Goal: Task Accomplishment & Management: Complete application form

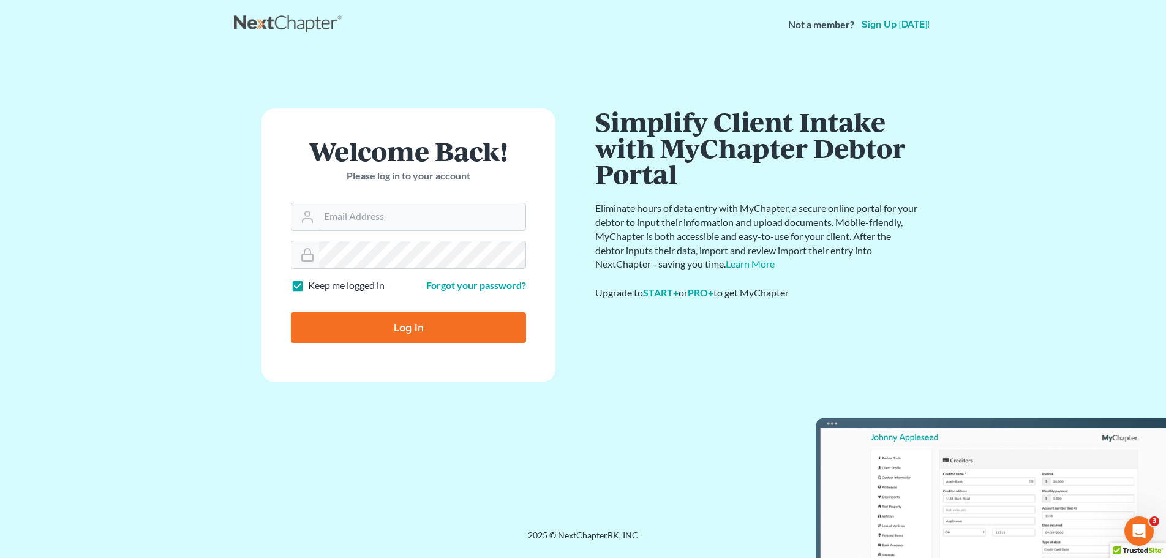
type input "[PERSON_NAME][EMAIL_ADDRESS][DOMAIN_NAME]"
click at [413, 329] on input "Log In" at bounding box center [408, 327] width 235 height 31
type input "Thinking..."
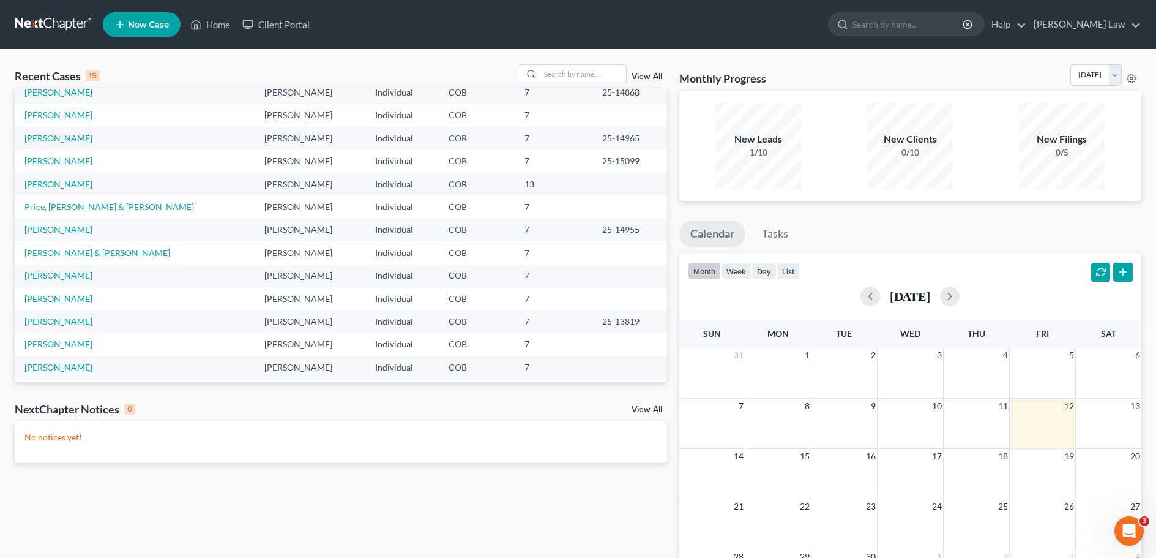
scroll to position [84, 0]
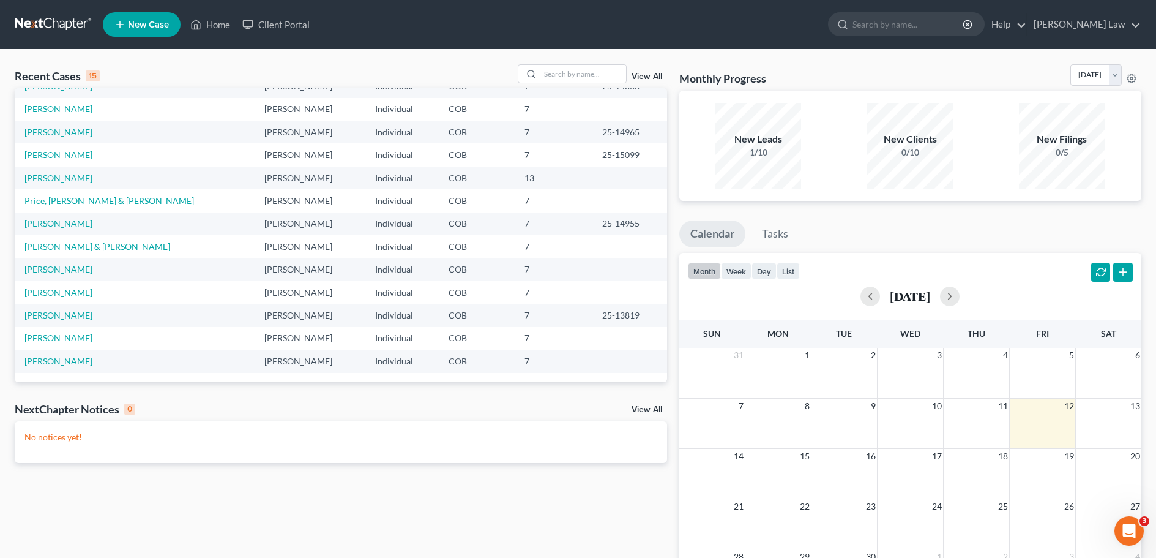
click at [74, 244] on link "[PERSON_NAME] & [PERSON_NAME]" at bounding box center [97, 246] width 146 height 10
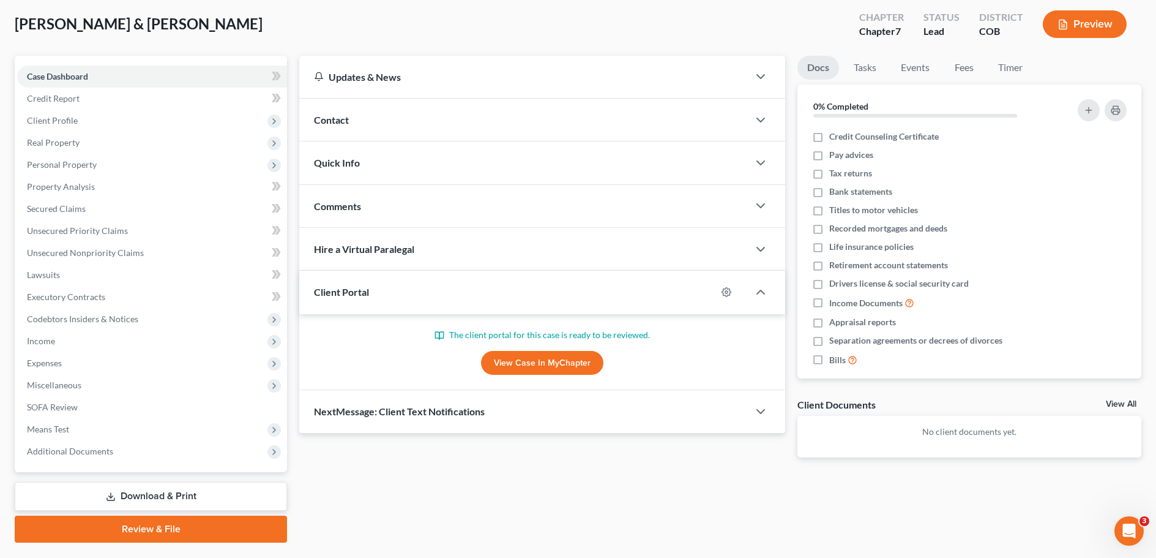
scroll to position [93, 0]
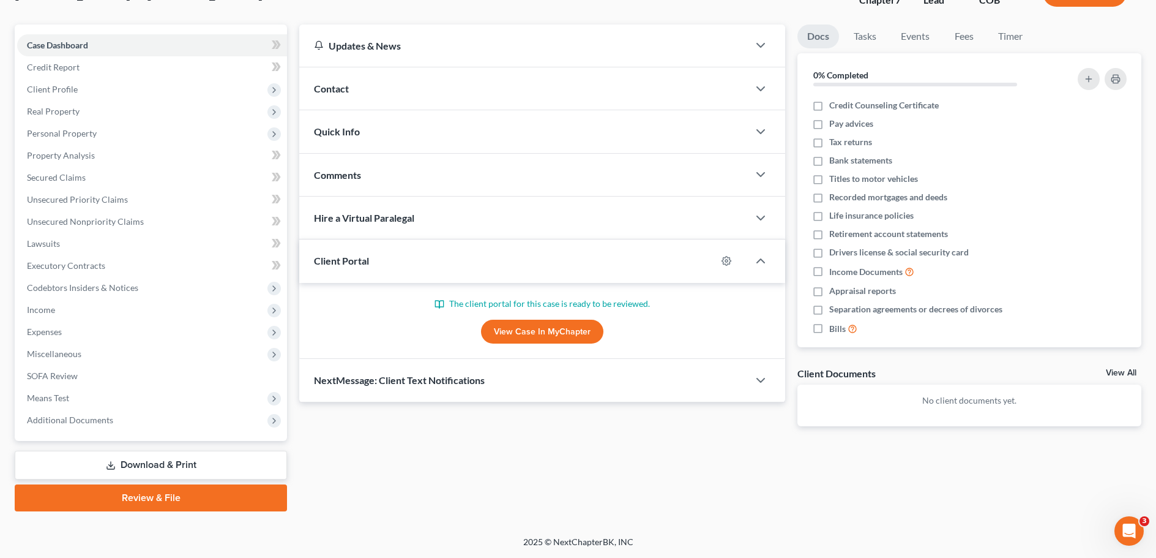
click at [856, 498] on div "Updates & News × [US_STATE] District Notes: Take a look at NextChapter's Distri…" at bounding box center [720, 267] width 855 height 487
click at [50, 313] on span "Income" at bounding box center [41, 309] width 28 height 10
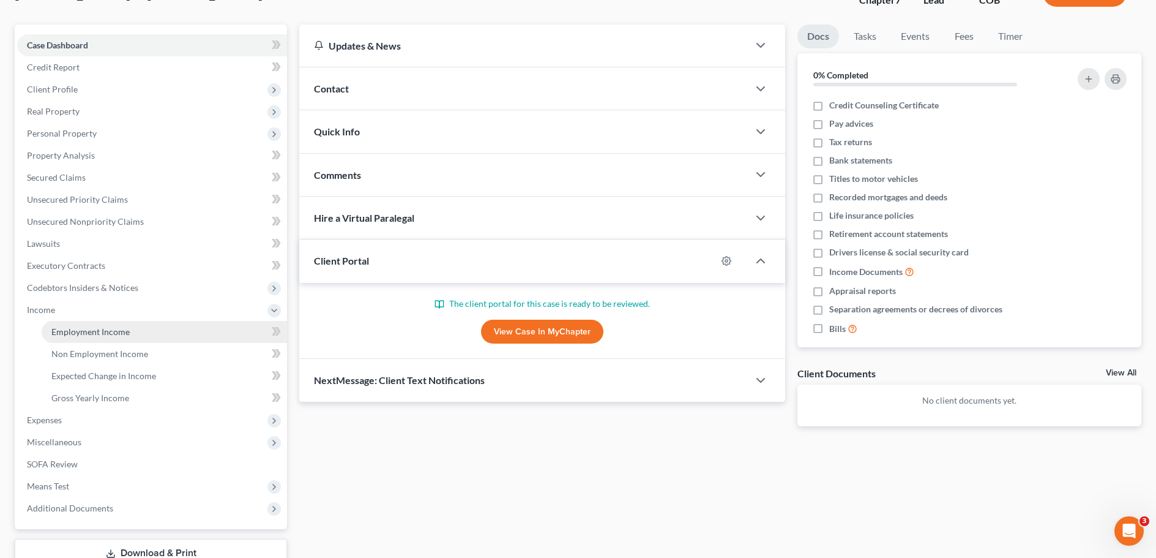
click at [90, 334] on span "Employment Income" at bounding box center [90, 331] width 78 height 10
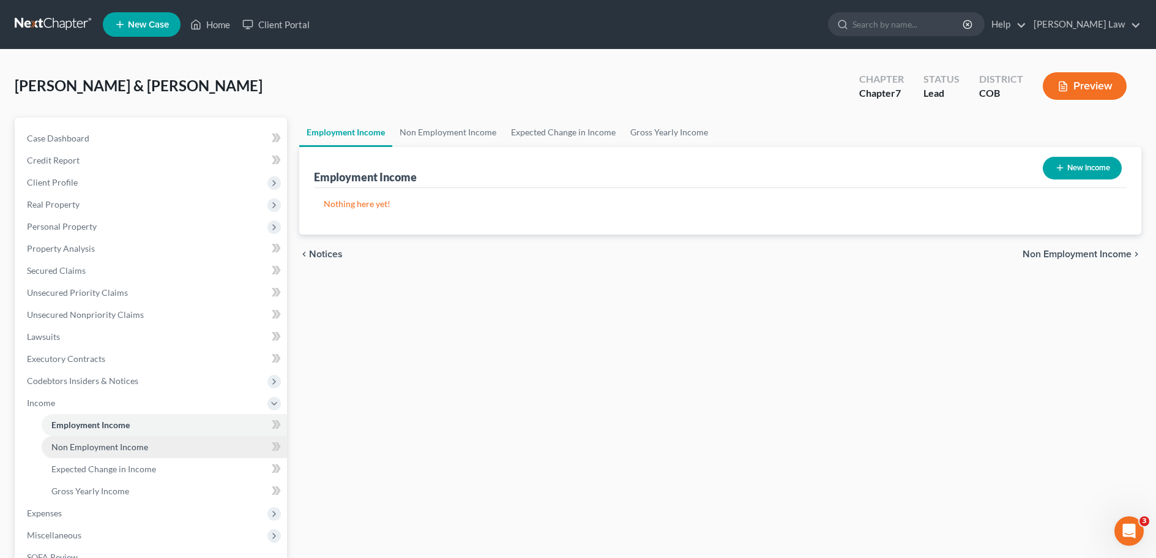
click at [89, 448] on span "Non Employment Income" at bounding box center [99, 446] width 97 height 10
click at [103, 426] on span "Employment Income" at bounding box center [90, 424] width 78 height 10
click at [108, 449] on span "Non Employment Income" at bounding box center [99, 446] width 97 height 10
click at [107, 426] on span "Employment Income" at bounding box center [90, 424] width 78 height 10
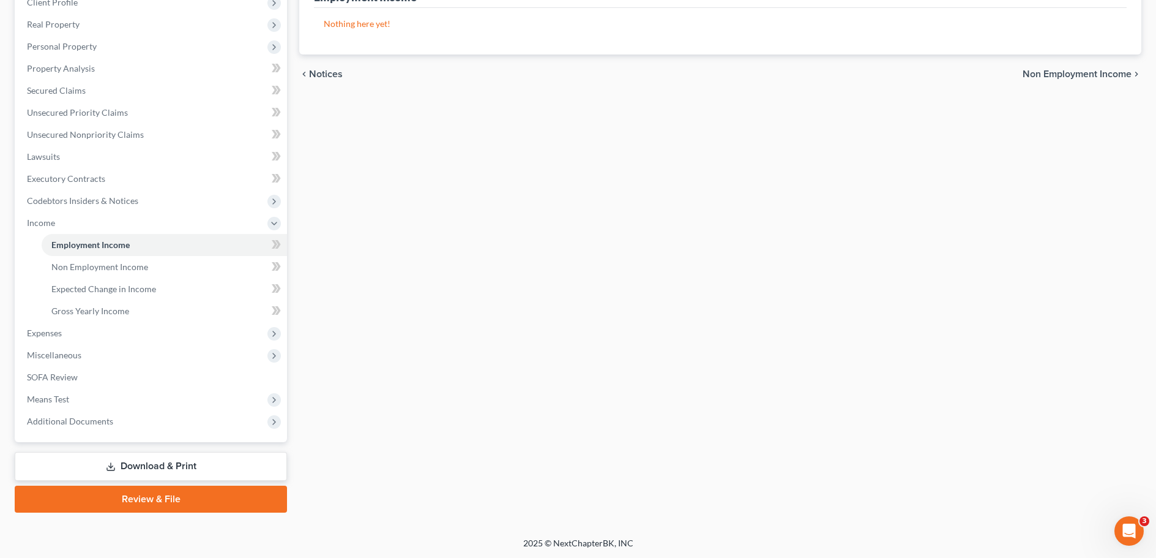
scroll to position [181, 0]
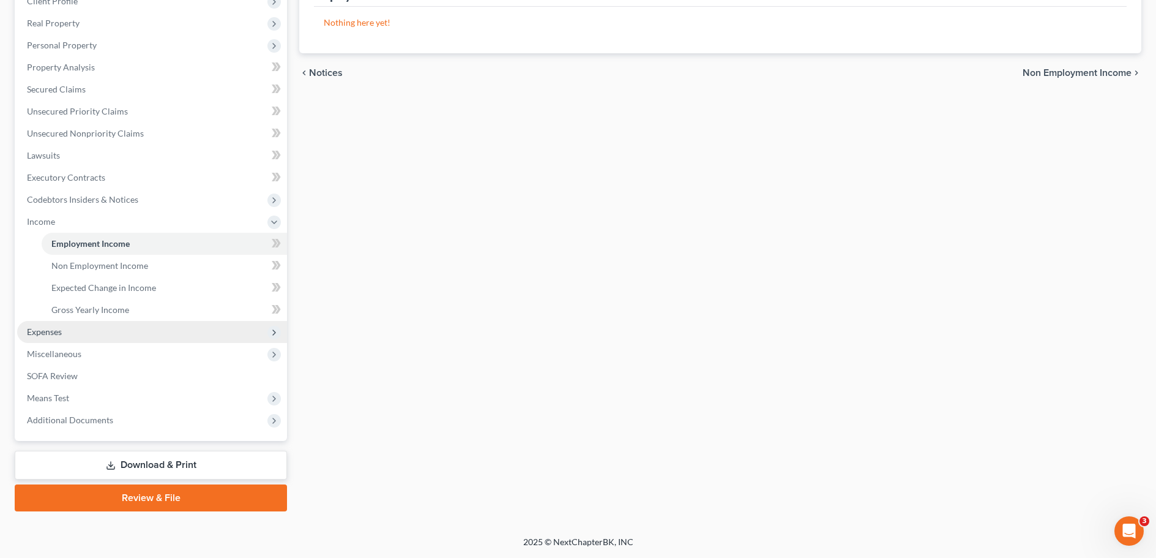
click at [47, 336] on span "Expenses" at bounding box center [152, 332] width 270 height 22
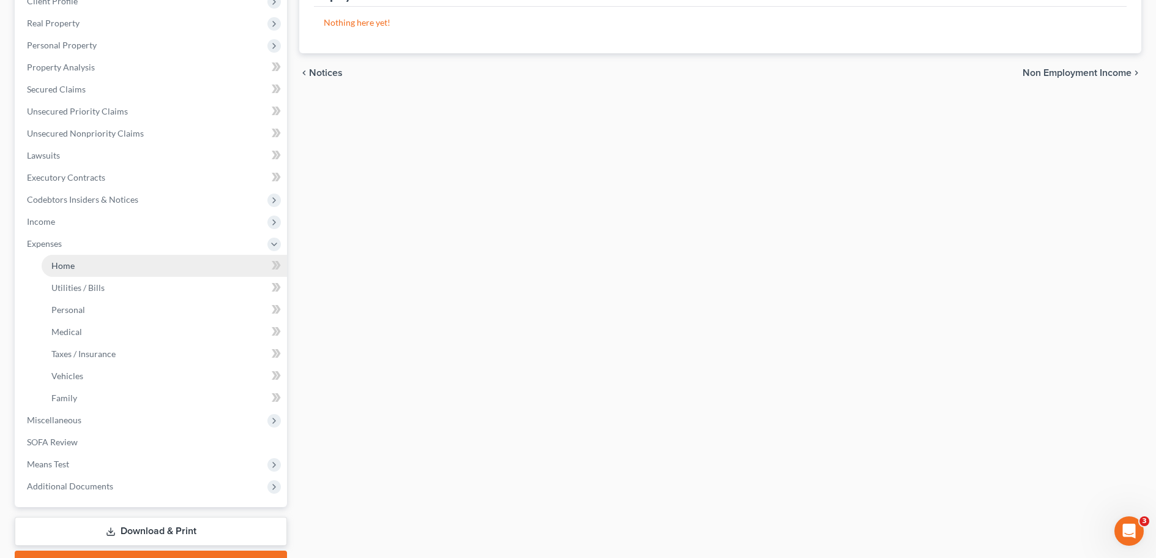
click at [101, 271] on link "Home" at bounding box center [164, 266] width 245 height 22
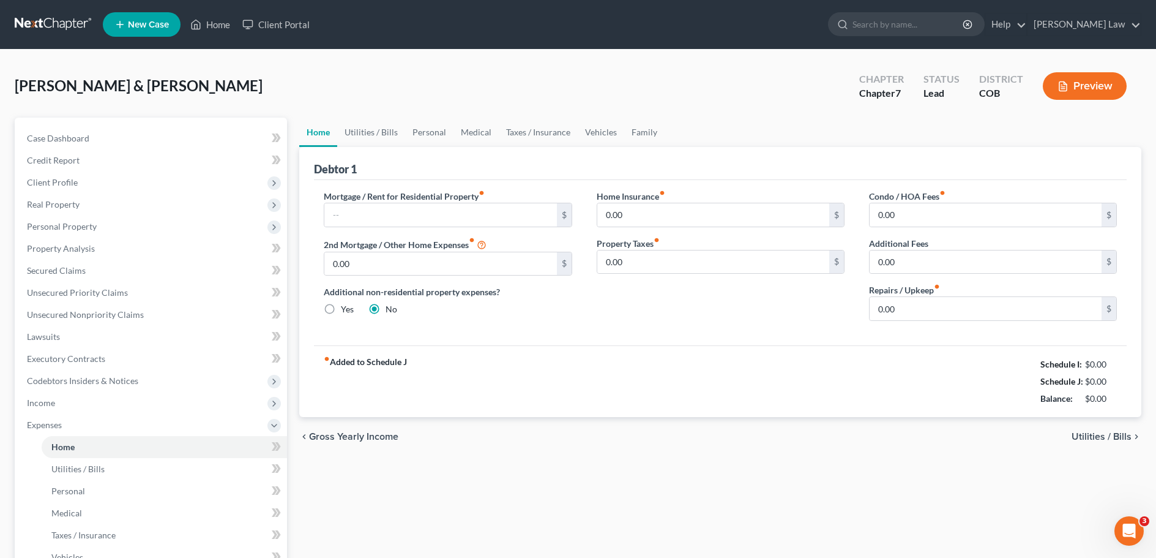
scroll to position [61, 0]
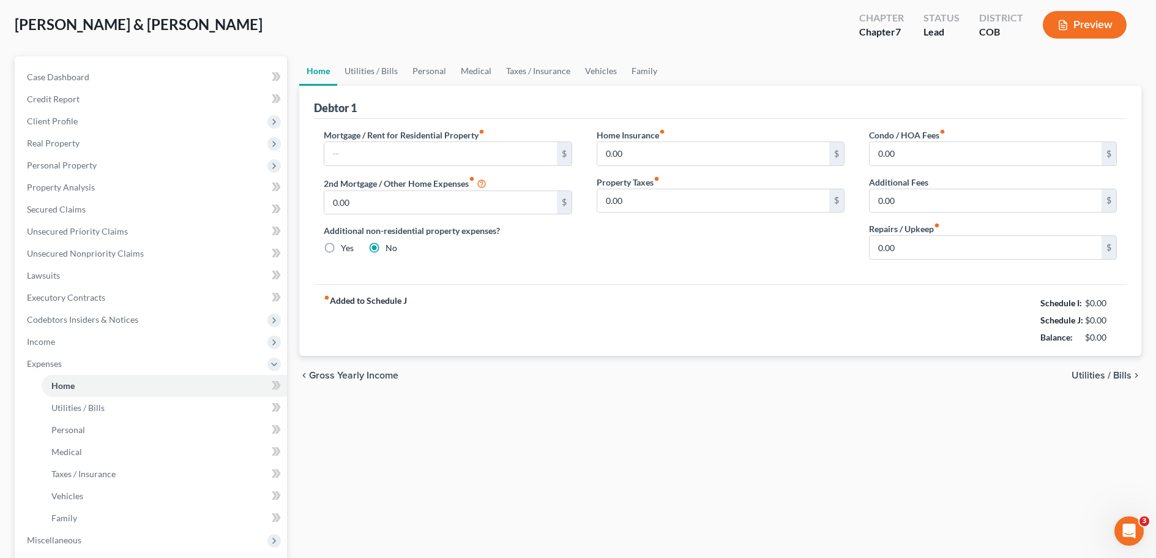
click at [1117, 373] on span "Utilities / Bills" at bounding box center [1102, 375] width 60 height 10
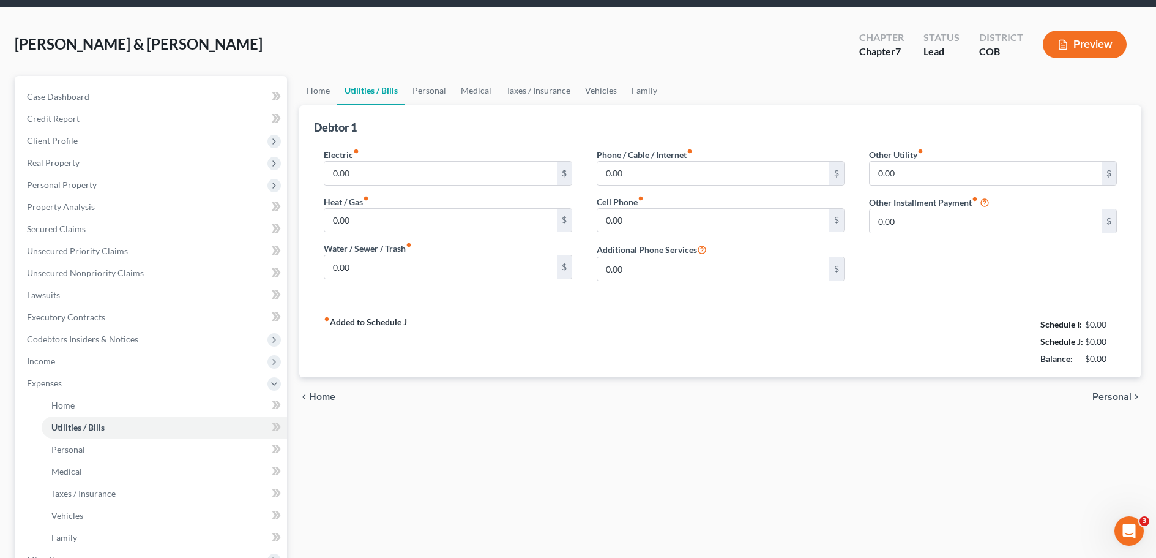
scroll to position [61, 0]
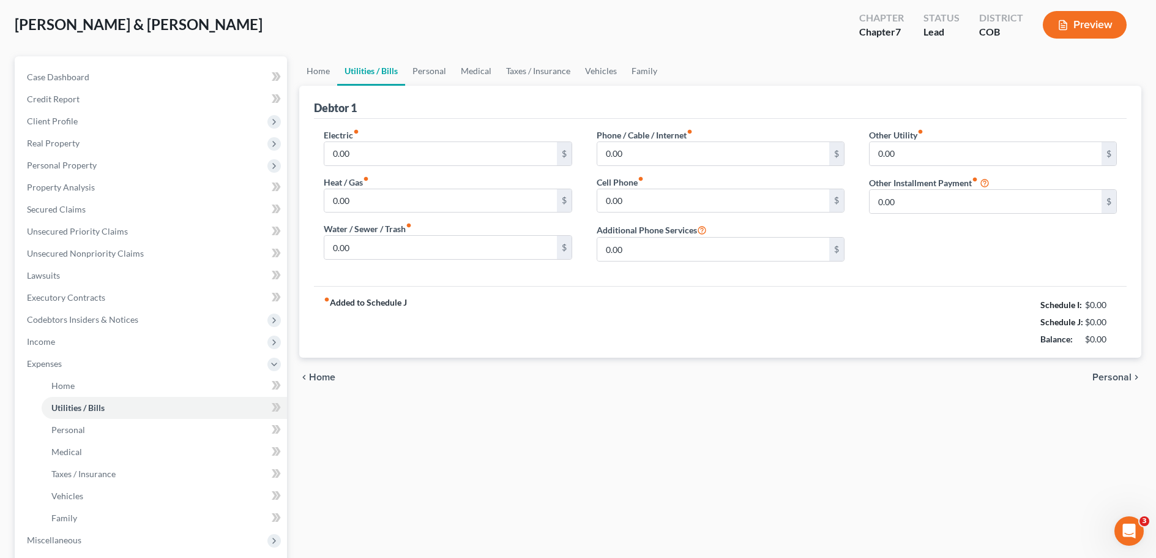
click at [1119, 378] on span "Personal" at bounding box center [1112, 377] width 39 height 10
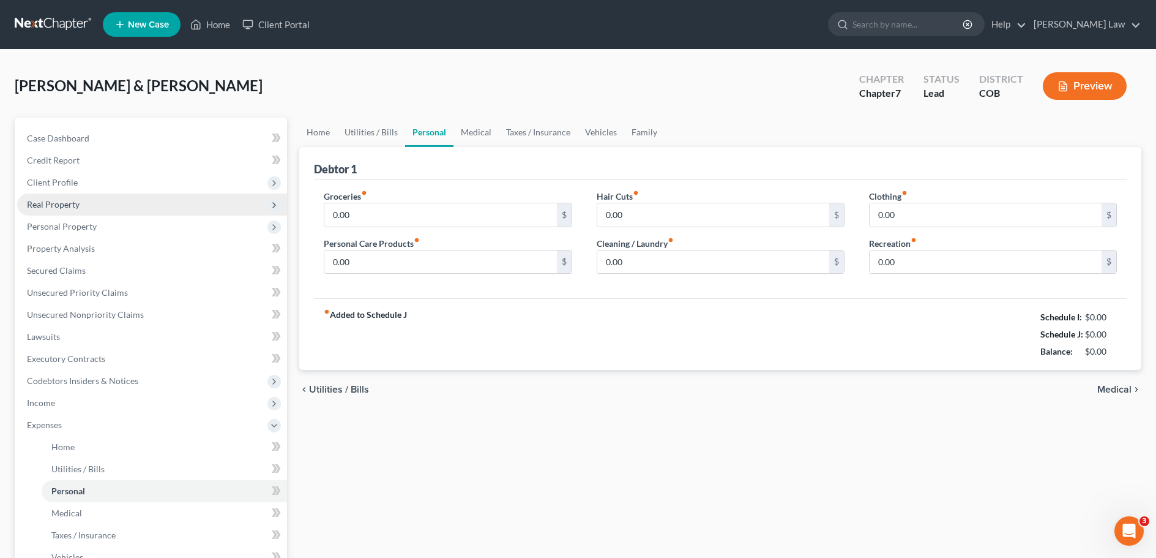
click at [58, 208] on span "Real Property" at bounding box center [53, 204] width 53 height 10
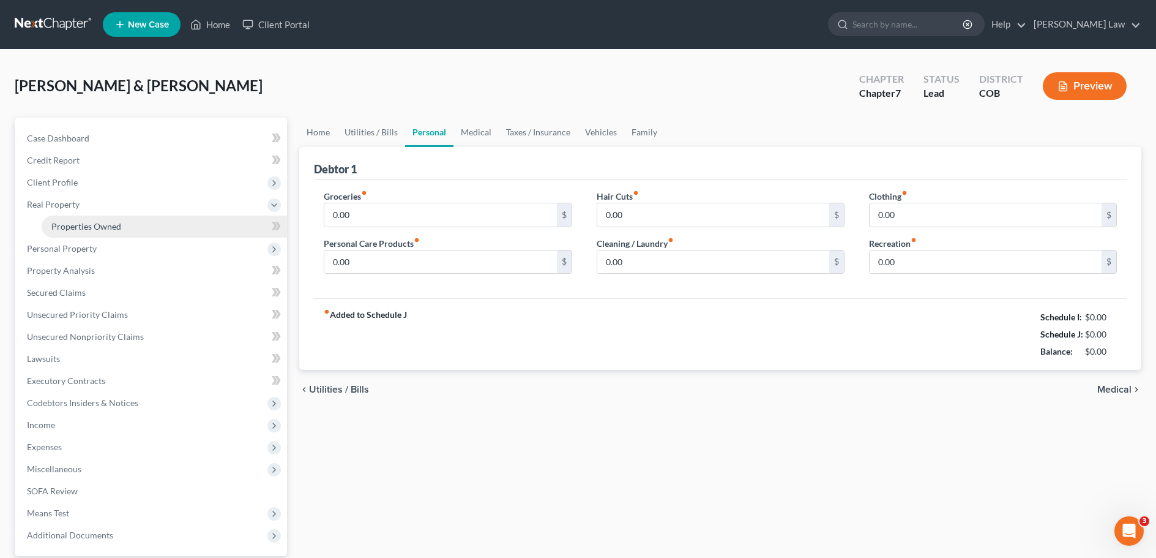
click at [69, 227] on span "Properties Owned" at bounding box center [86, 226] width 70 height 10
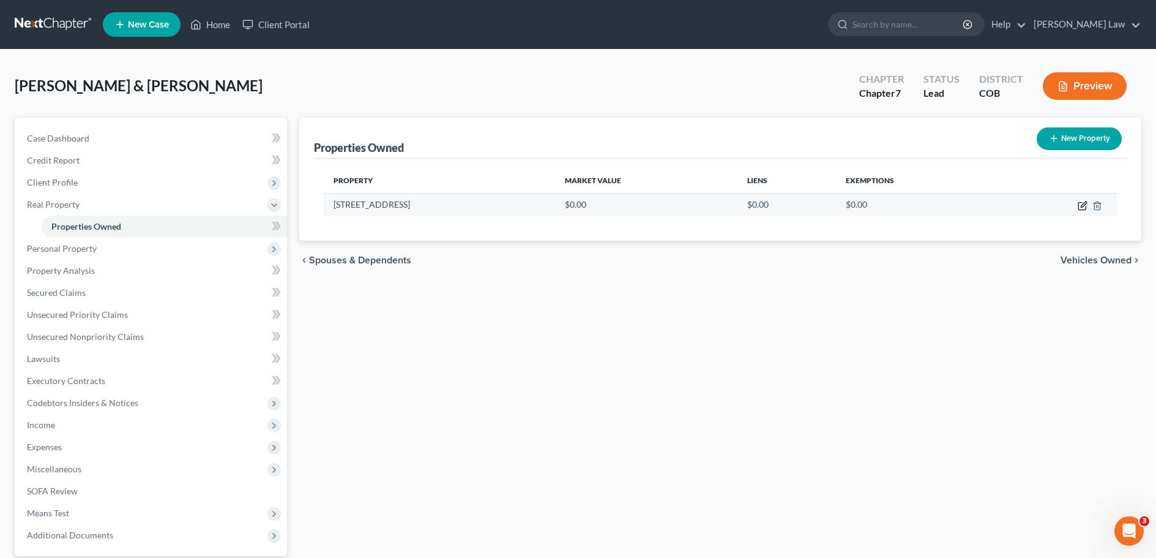
click at [1079, 206] on icon "button" at bounding box center [1082, 206] width 7 height 7
select select "5"
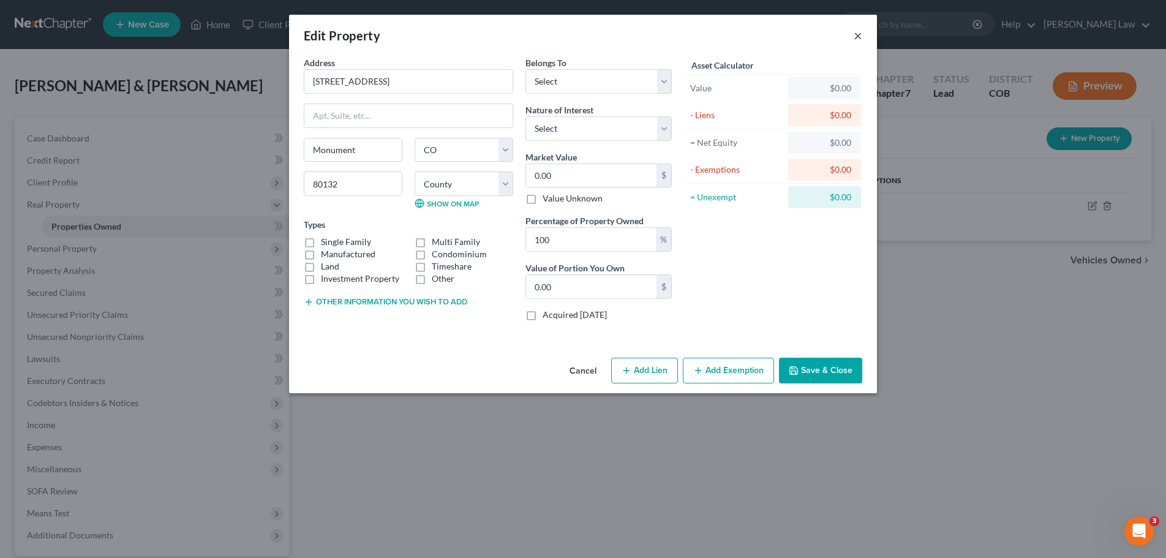
click at [855, 37] on button "×" at bounding box center [857, 35] width 9 height 15
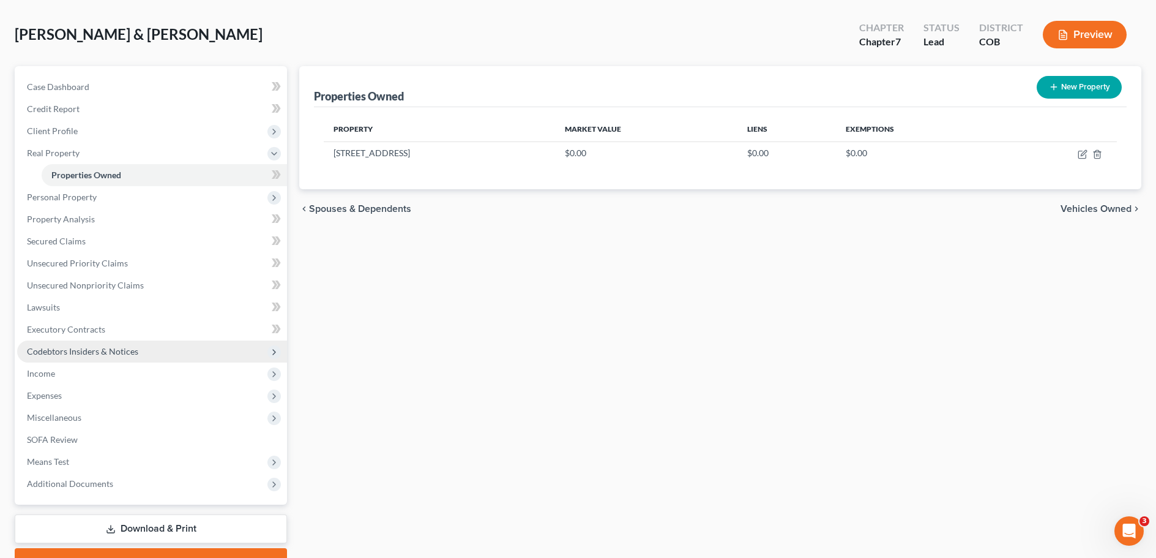
scroll to position [115, 0]
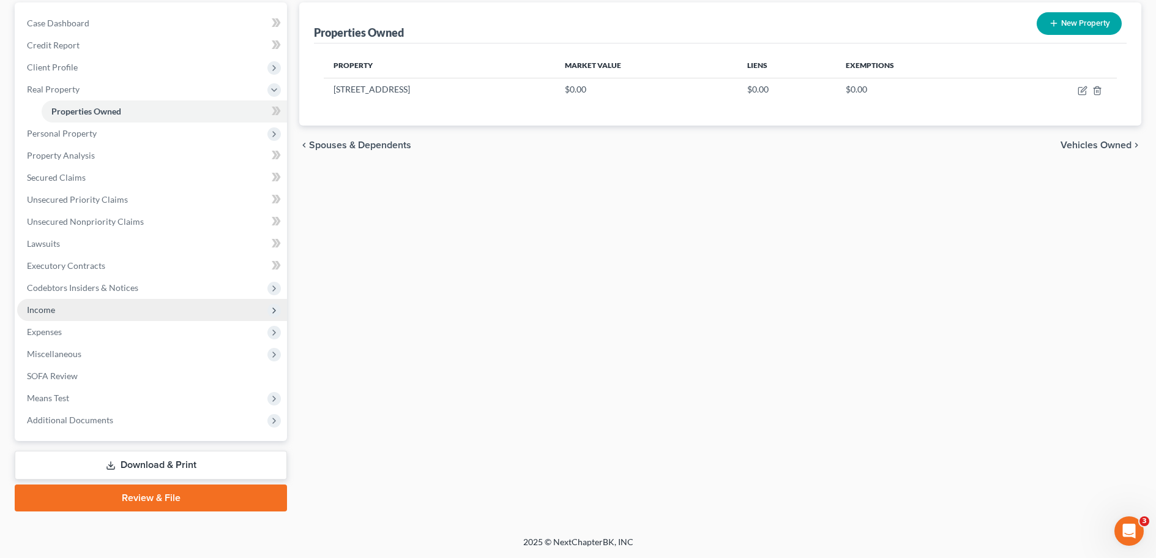
click at [45, 311] on span "Income" at bounding box center [41, 309] width 28 height 10
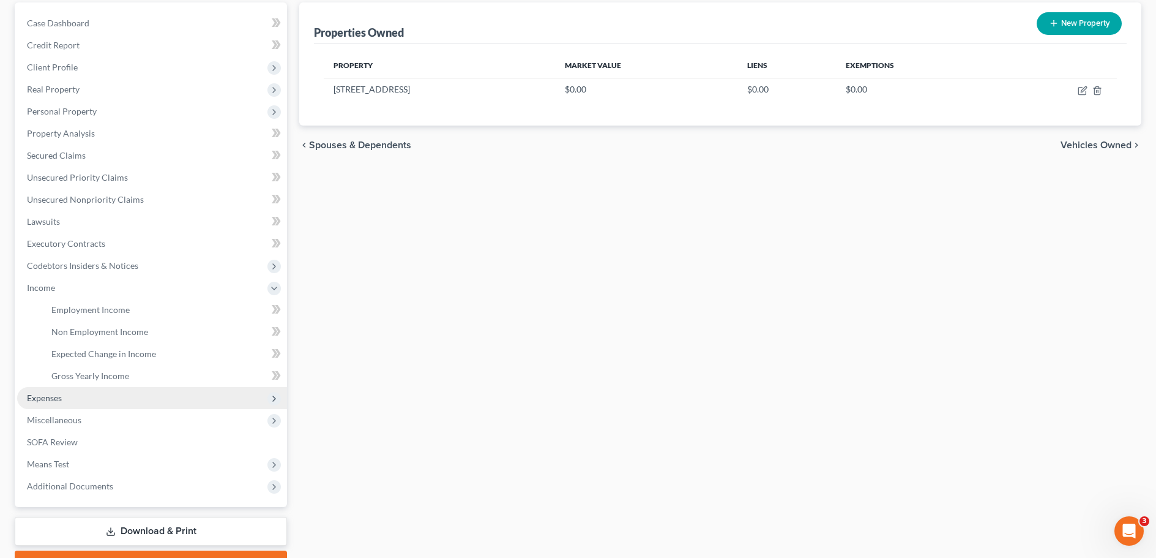
click at [45, 399] on span "Expenses" at bounding box center [44, 397] width 35 height 10
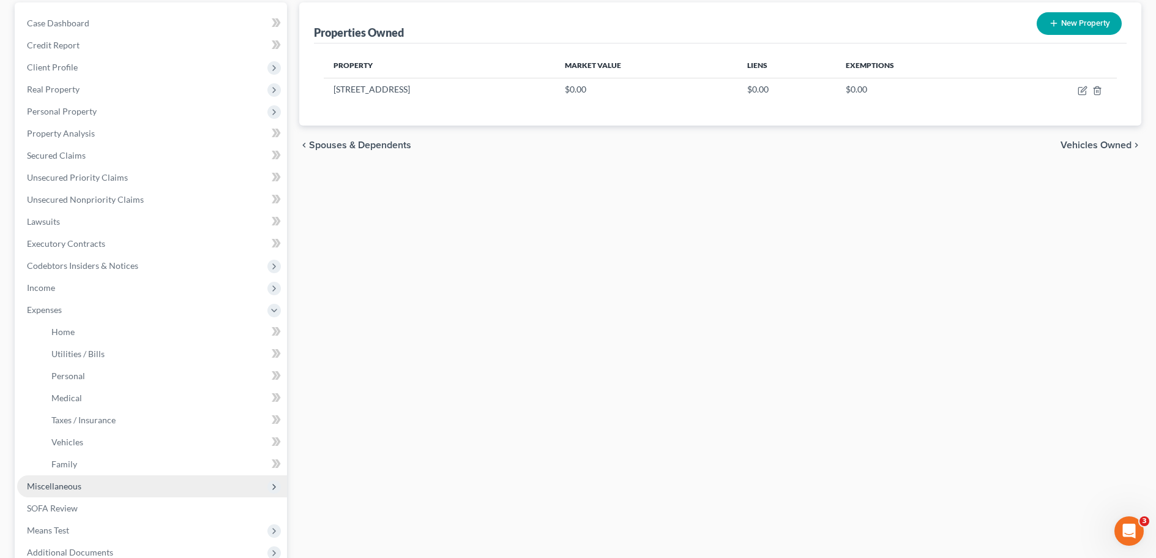
click at [59, 484] on span "Miscellaneous" at bounding box center [54, 486] width 54 height 10
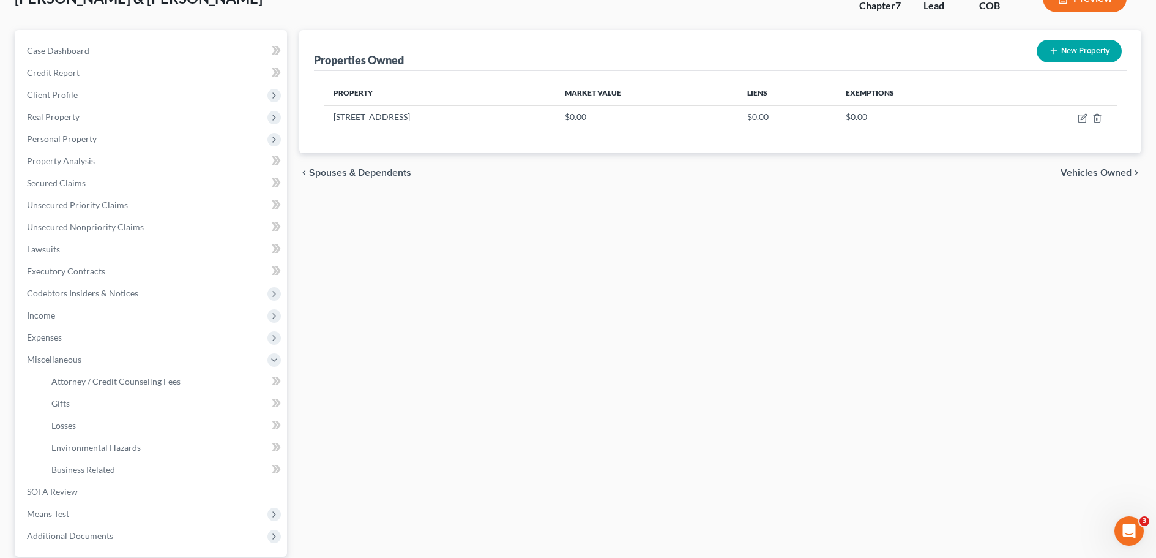
scroll to position [81, 0]
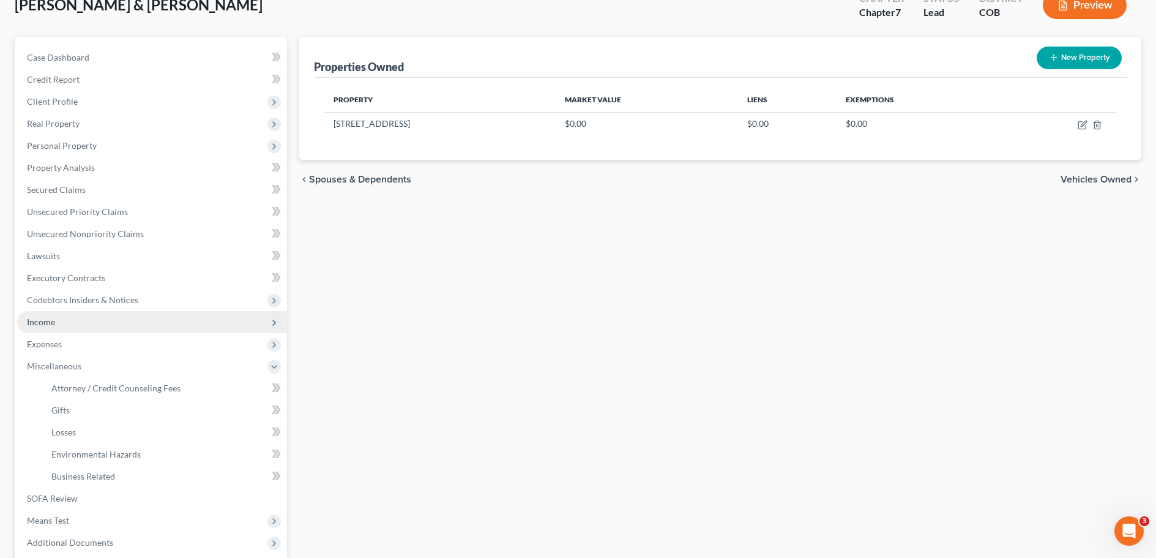
click at [45, 318] on span "Income" at bounding box center [41, 322] width 28 height 10
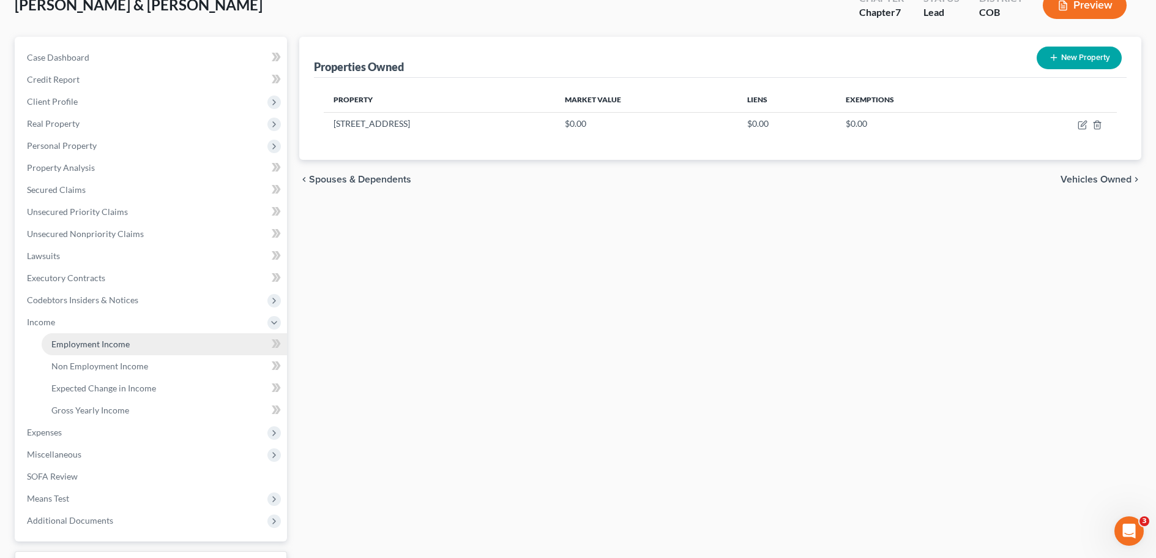
click at [100, 348] on span "Employment Income" at bounding box center [90, 344] width 78 height 10
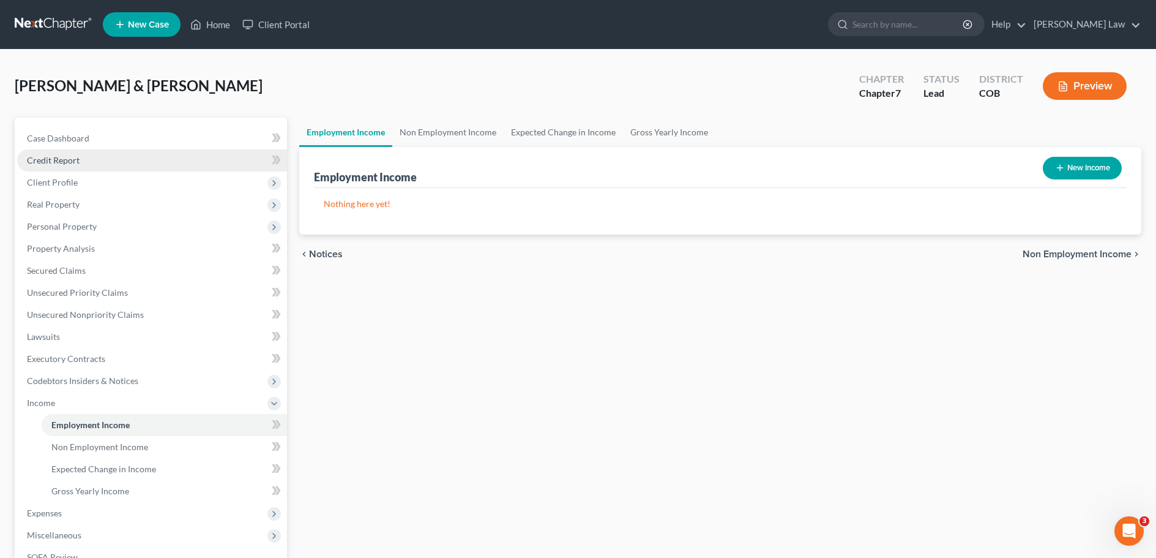
click at [51, 161] on span "Credit Report" at bounding box center [53, 160] width 53 height 10
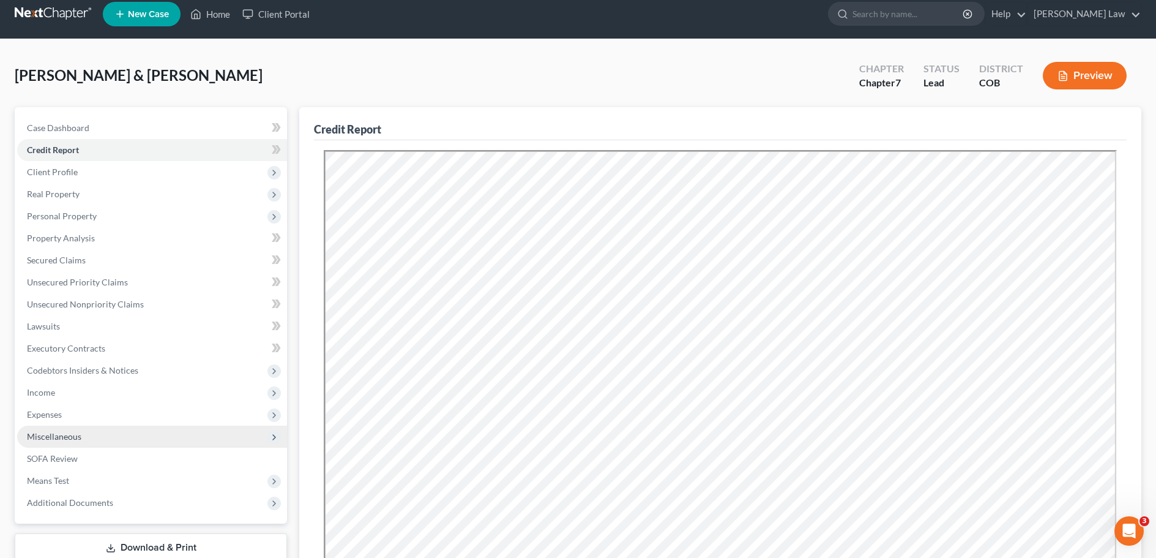
scroll to position [1, 0]
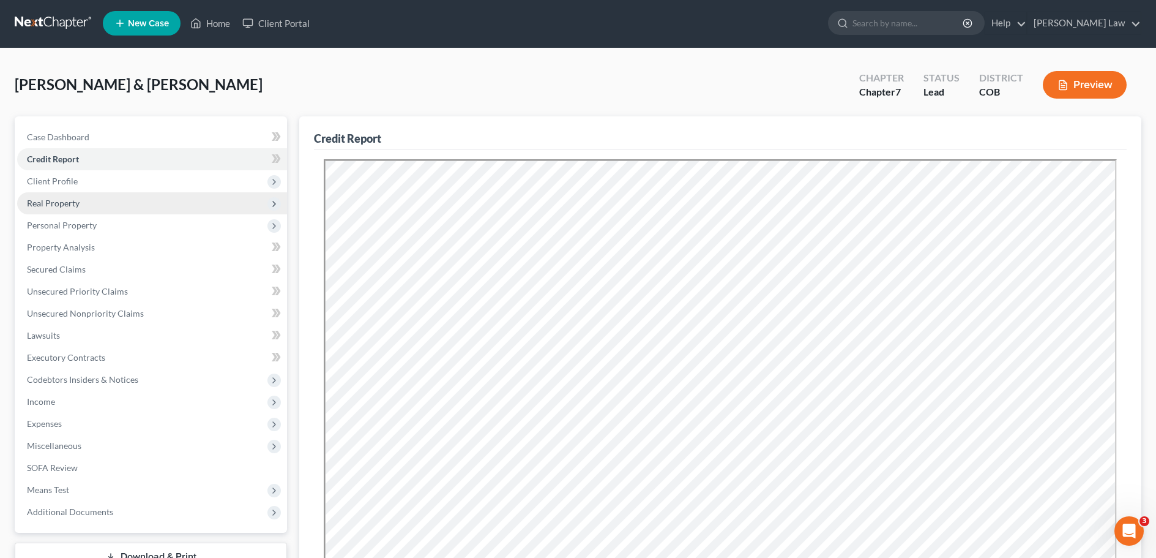
click at [62, 205] on span "Real Property" at bounding box center [53, 203] width 53 height 10
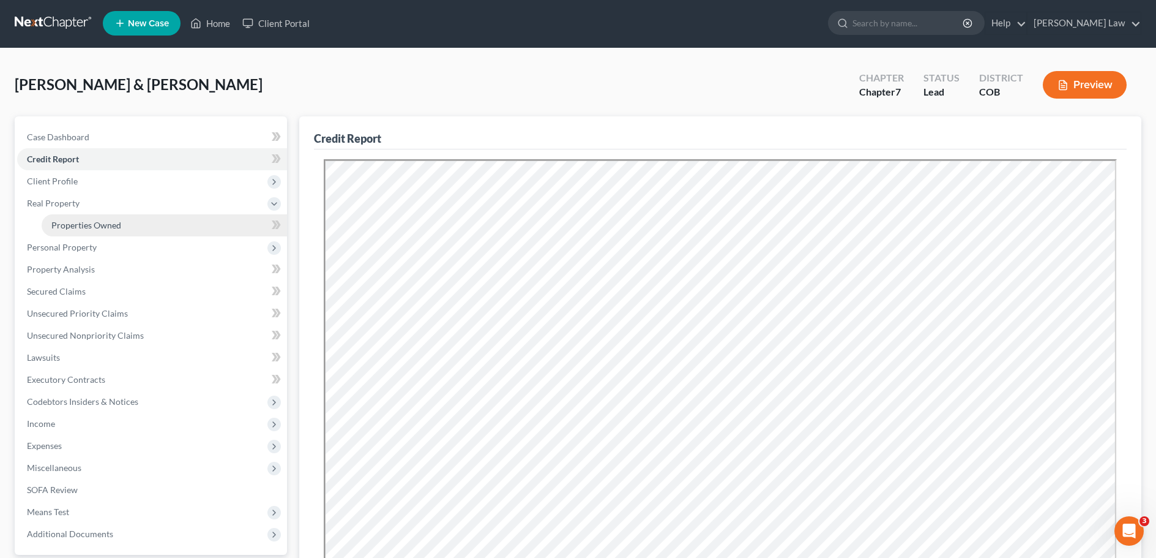
click at [80, 225] on span "Properties Owned" at bounding box center [86, 225] width 70 height 10
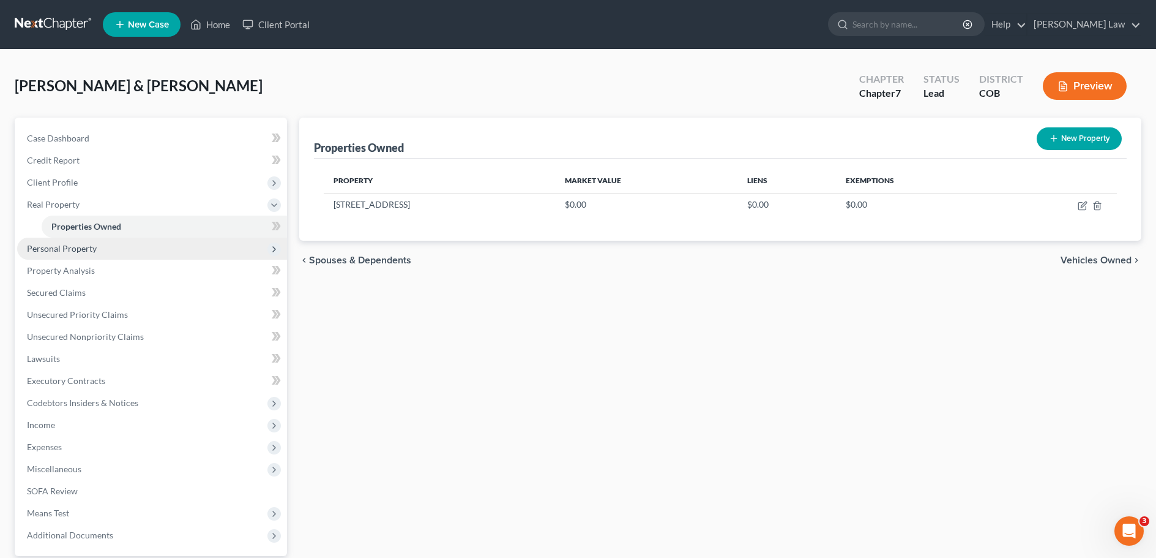
click at [69, 250] on span "Personal Property" at bounding box center [62, 248] width 70 height 10
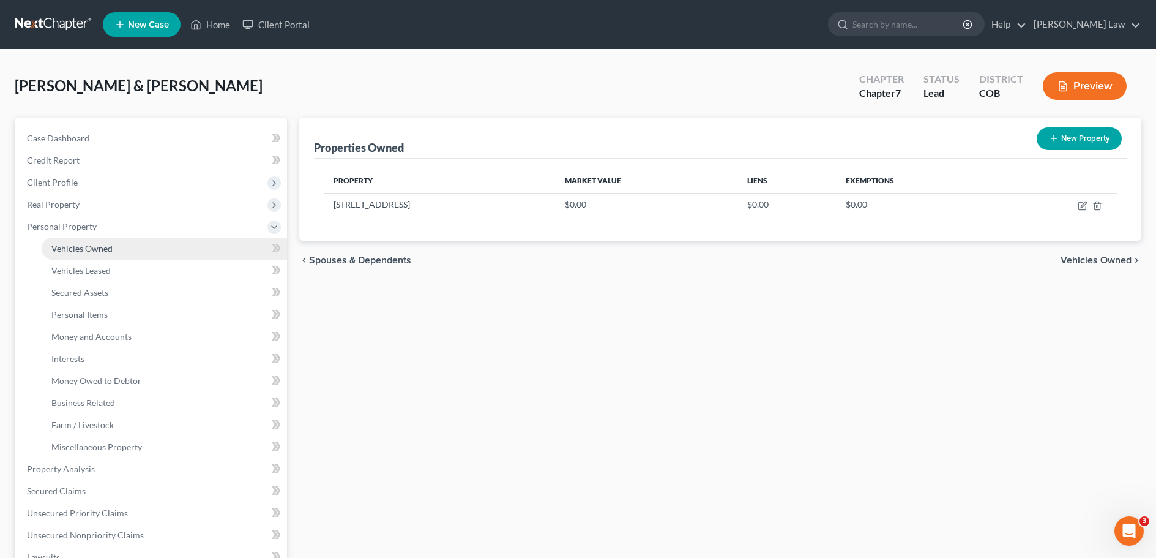
click at [74, 249] on span "Vehicles Owned" at bounding box center [81, 248] width 61 height 10
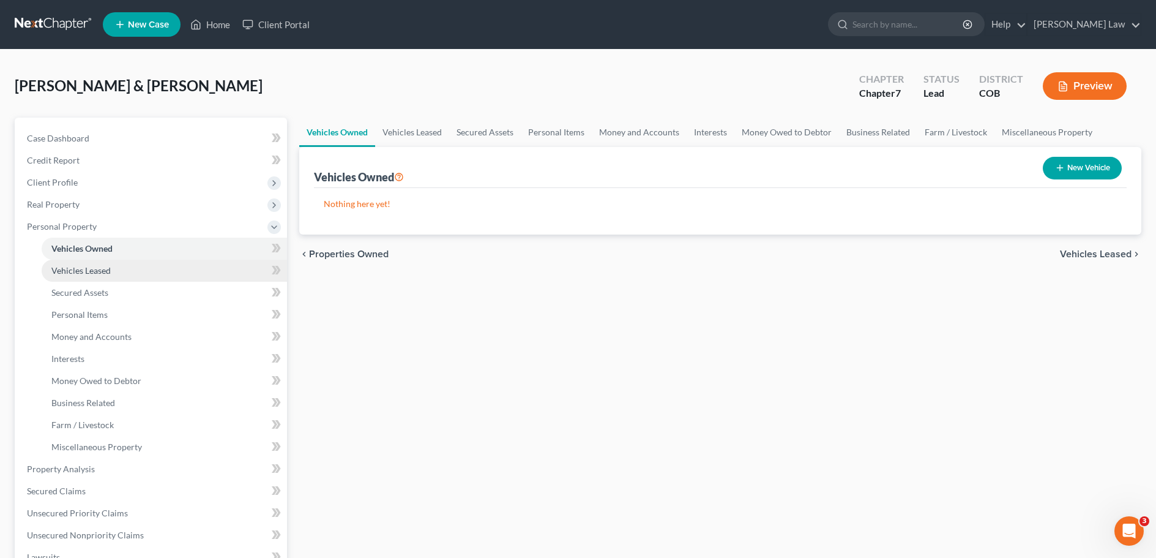
click at [87, 269] on span "Vehicles Leased" at bounding box center [80, 270] width 59 height 10
click at [91, 247] on span "Vehicles Owned" at bounding box center [81, 248] width 61 height 10
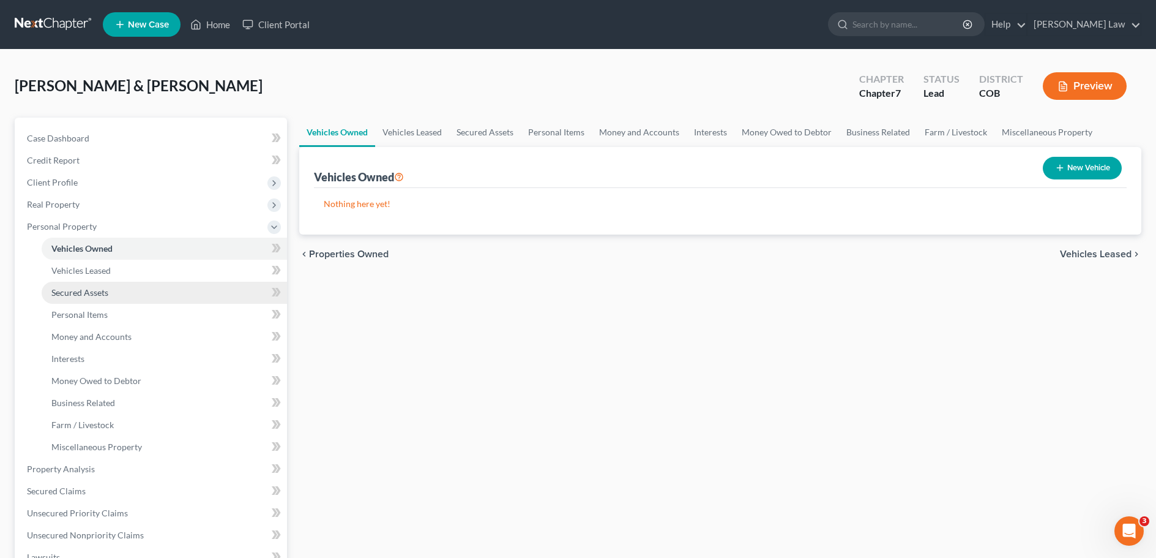
click at [79, 294] on span "Secured Assets" at bounding box center [79, 292] width 57 height 10
click at [81, 248] on span "Vehicles Owned" at bounding box center [81, 248] width 61 height 10
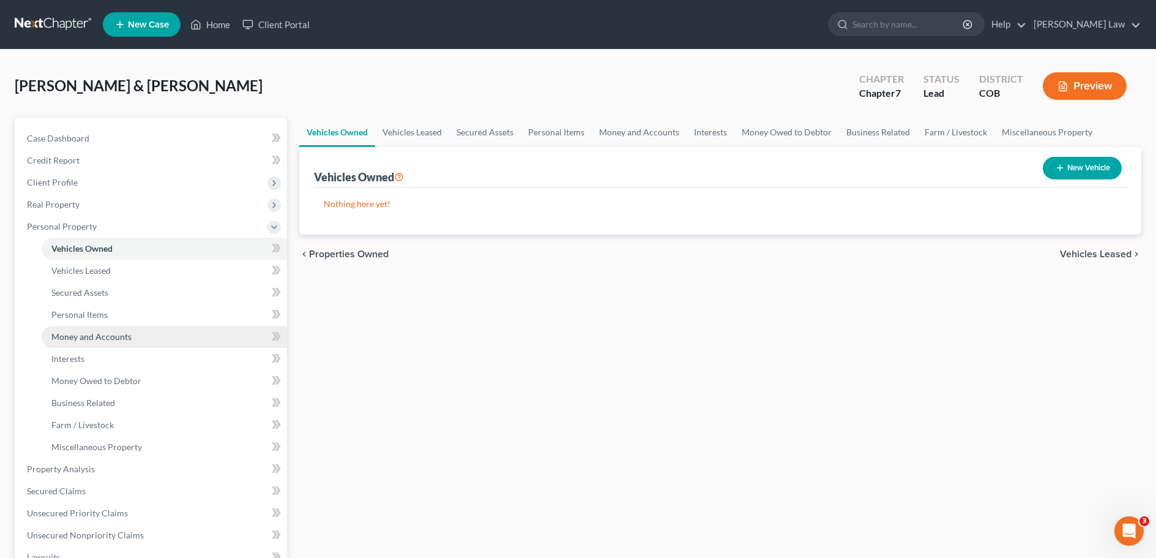
click at [108, 338] on span "Money and Accounts" at bounding box center [91, 336] width 80 height 10
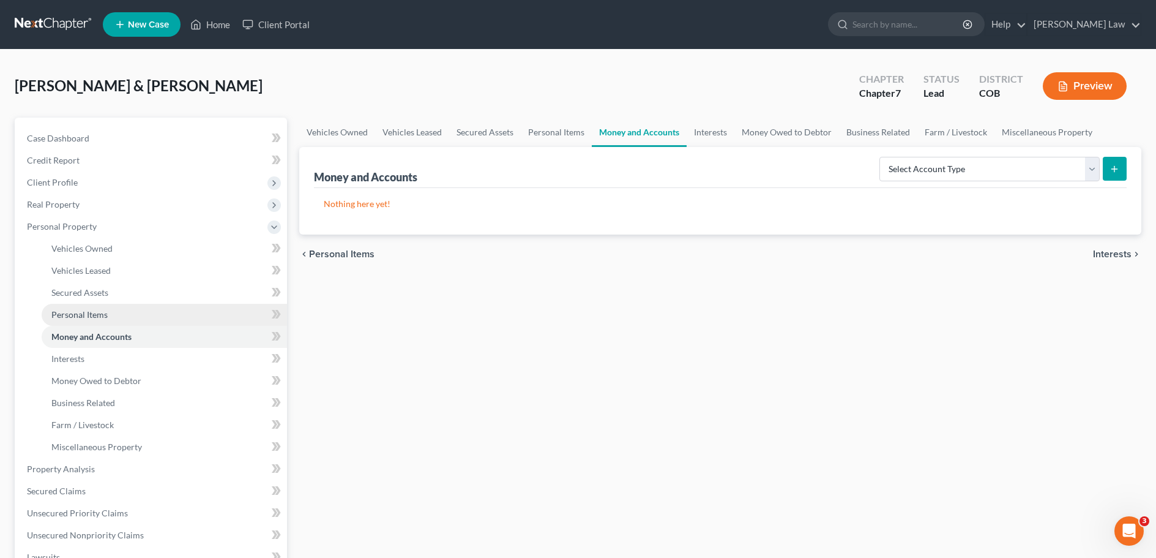
click at [88, 316] on span "Personal Items" at bounding box center [79, 314] width 56 height 10
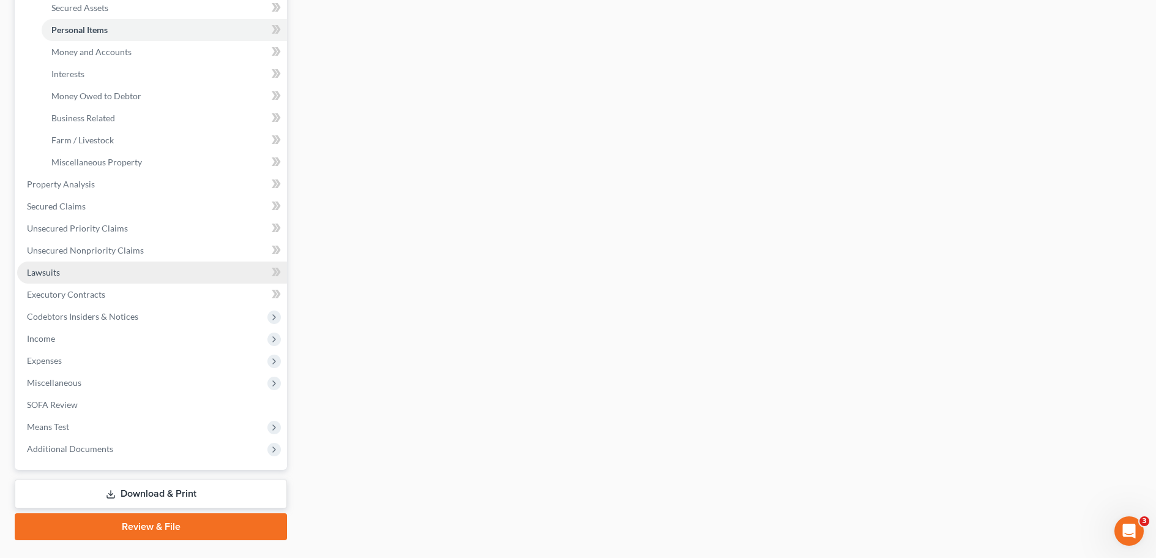
scroll to position [306, 0]
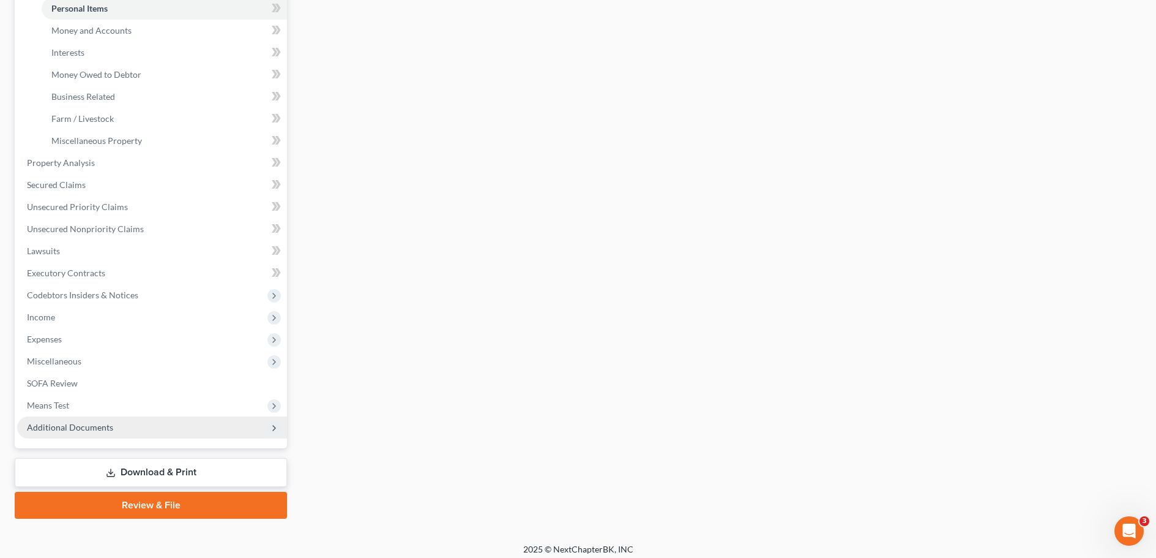
click at [81, 429] on span "Additional Documents" at bounding box center [70, 427] width 86 height 10
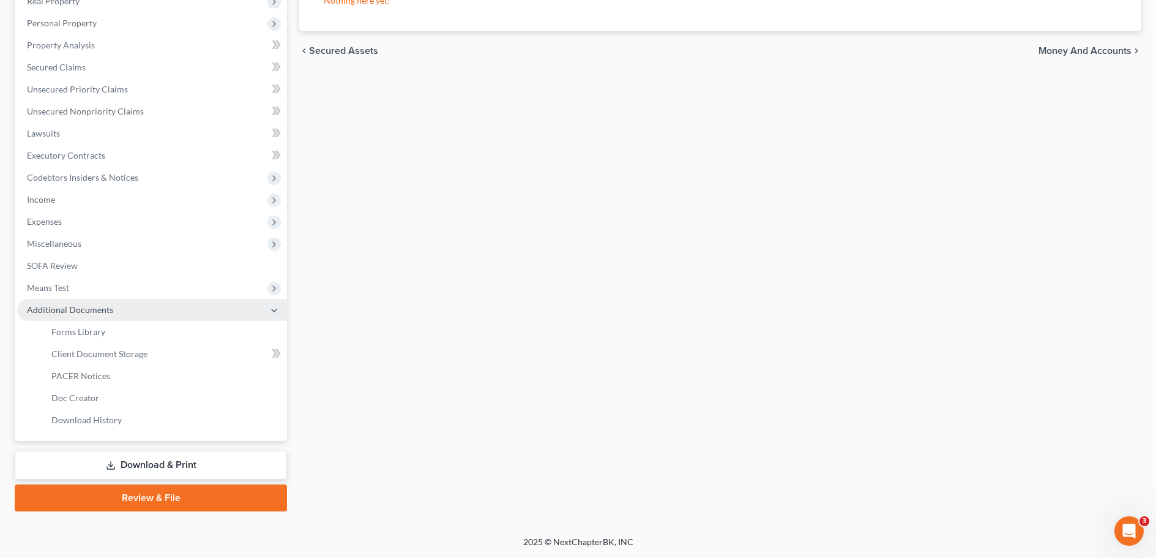
scroll to position [203, 0]
click at [78, 333] on span "Forms Library" at bounding box center [78, 331] width 54 height 10
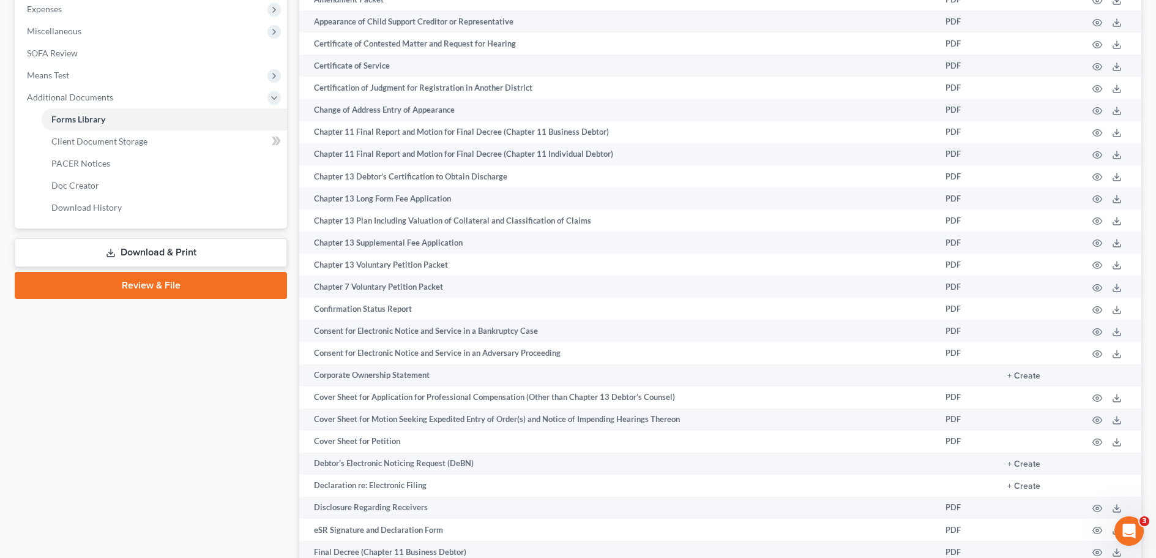
scroll to position [306, 0]
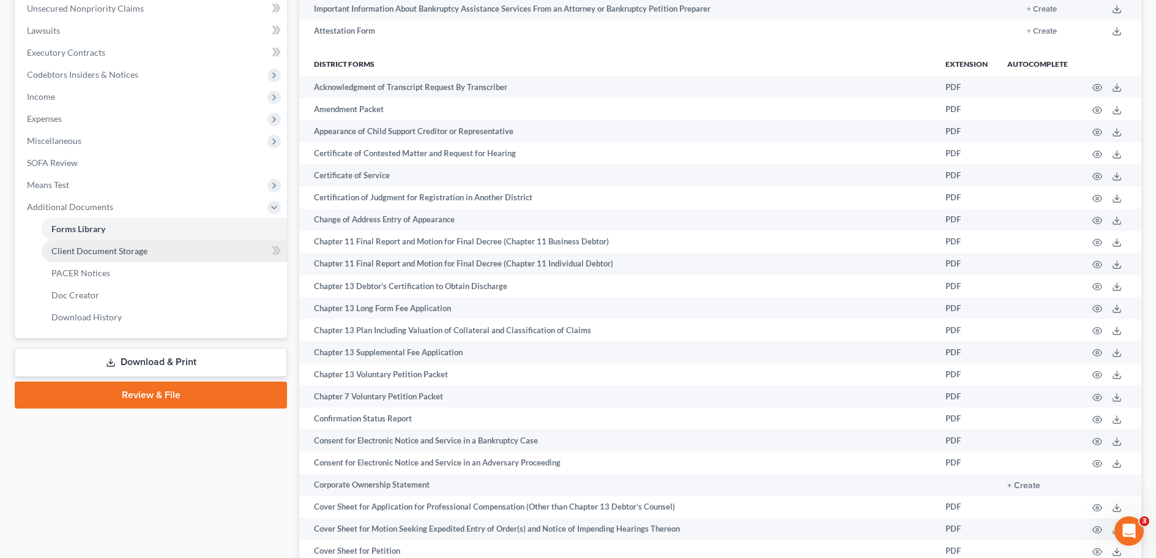
click at [108, 251] on span "Client Document Storage" at bounding box center [99, 250] width 96 height 10
